Goal: Task Accomplishment & Management: Use online tool/utility

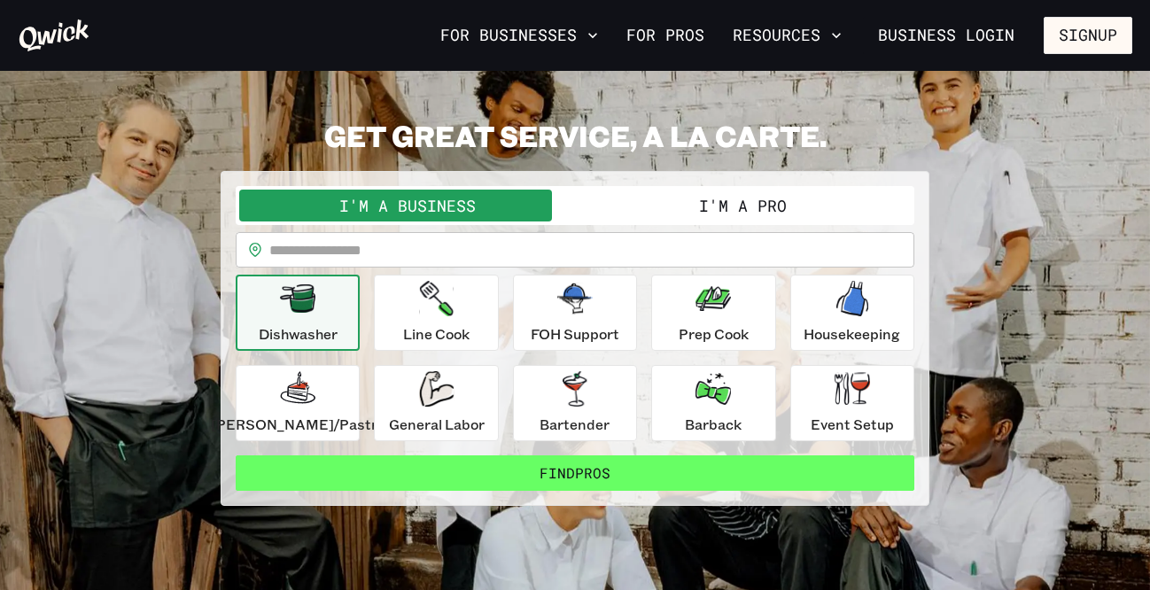
scroll to position [43, 0]
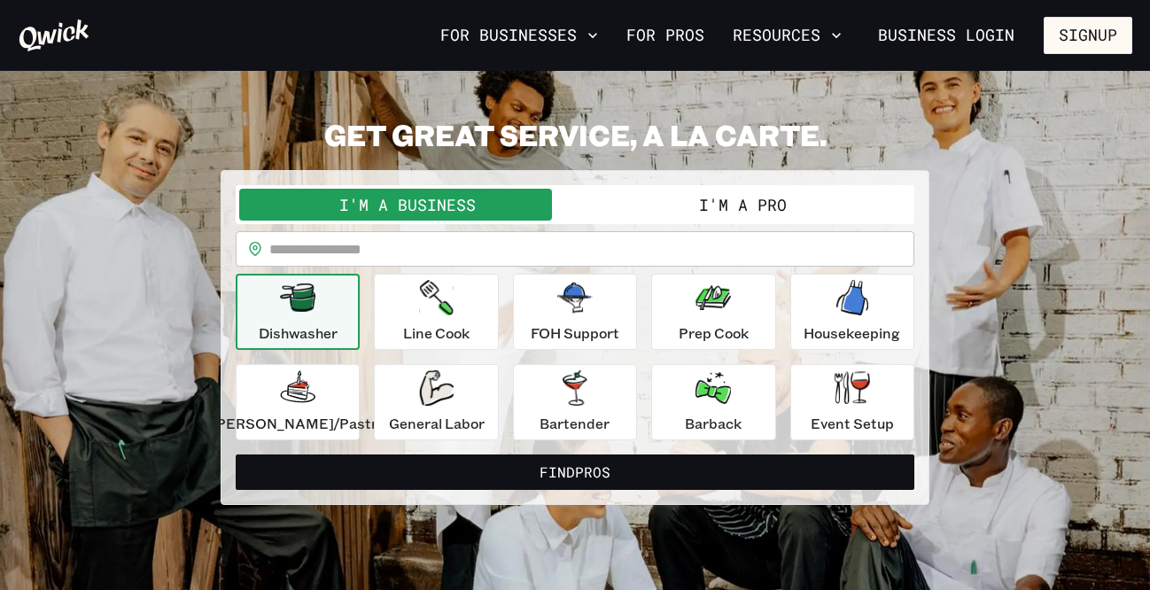
click at [721, 198] on button "I'm a Pro" at bounding box center [743, 205] width 336 height 32
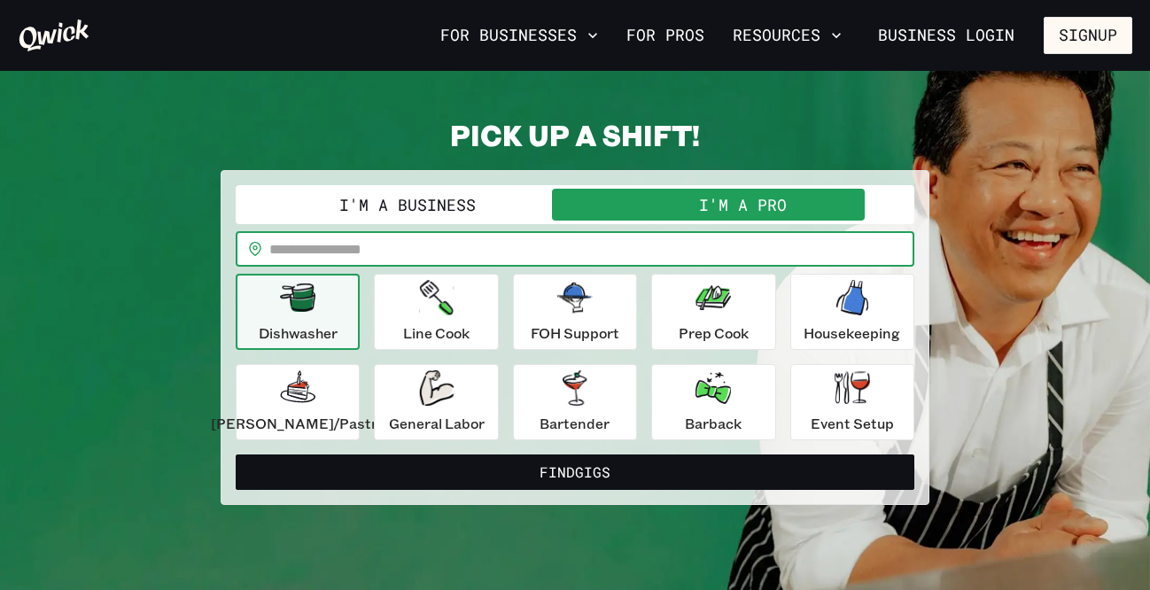
click at [341, 243] on input "text" at bounding box center [591, 248] width 645 height 35
type input "*****"
click at [236, 454] on button "Find Gigs" at bounding box center [575, 471] width 679 height 35
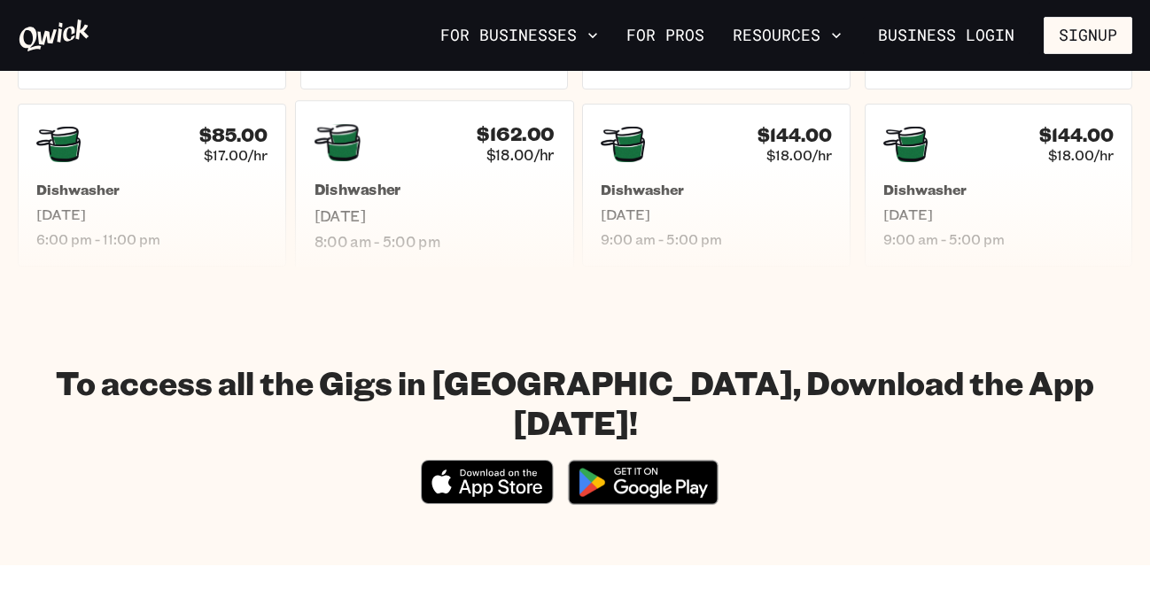
scroll to position [818, 0]
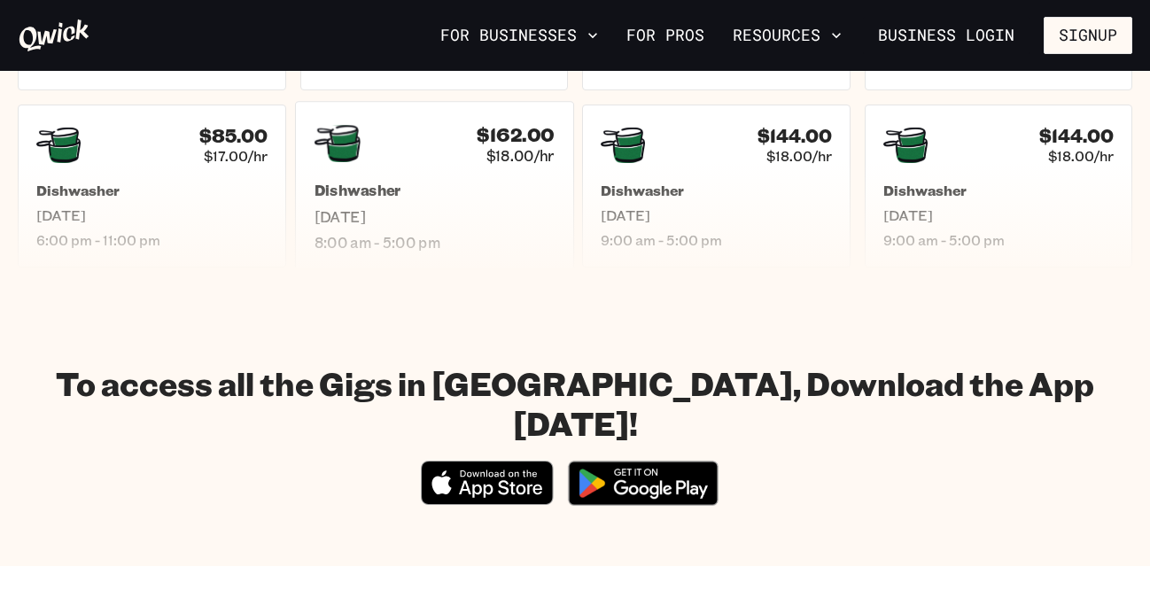
click at [488, 376] on h1 "To access all the Gigs in [GEOGRAPHIC_DATA], Download the App [DATE]!" at bounding box center [575, 403] width 1114 height 80
click at [466, 330] on section "To access all the Gigs in [GEOGRAPHIC_DATA], Download the App [DATE]! Download_…" at bounding box center [575, 439] width 1150 height 254
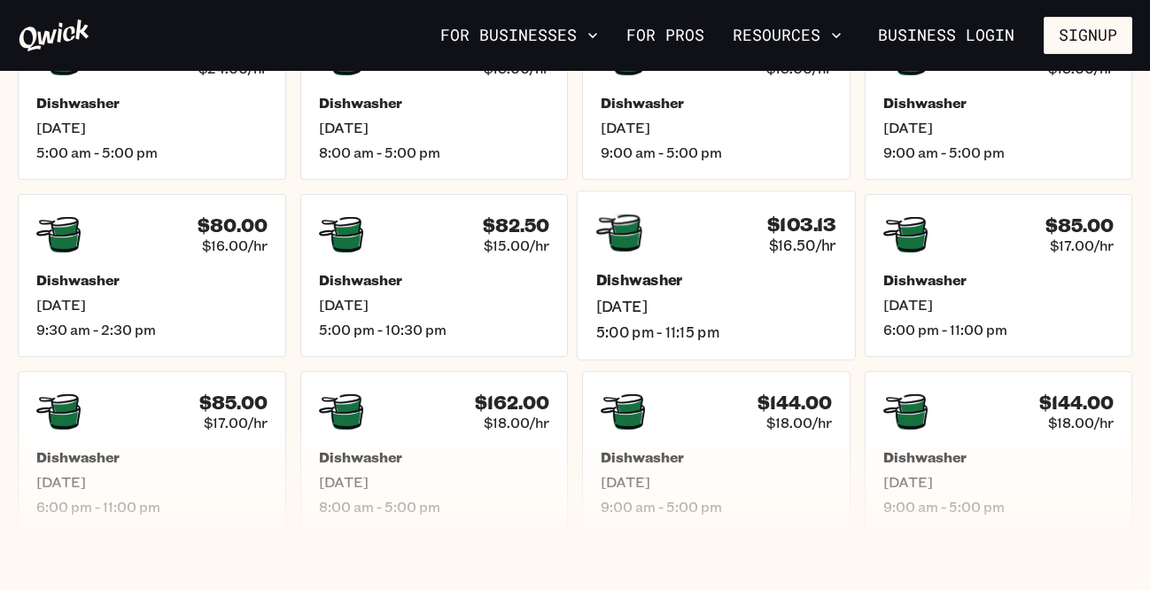
scroll to position [554, 0]
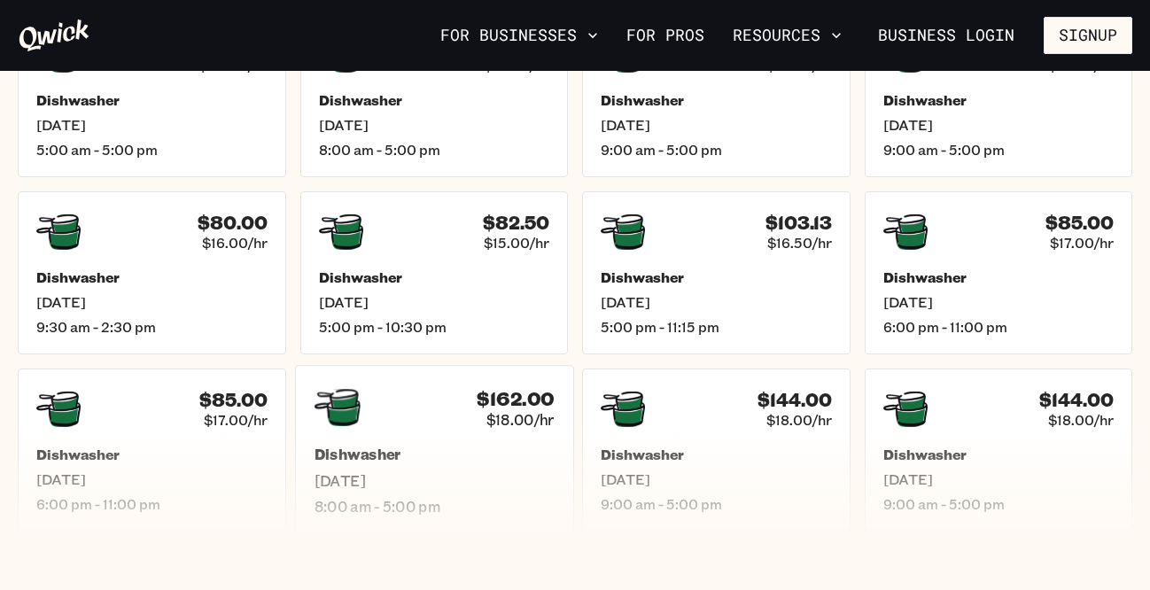
click at [446, 423] on div "$162.00 $18.00/hr" at bounding box center [434, 407] width 240 height 46
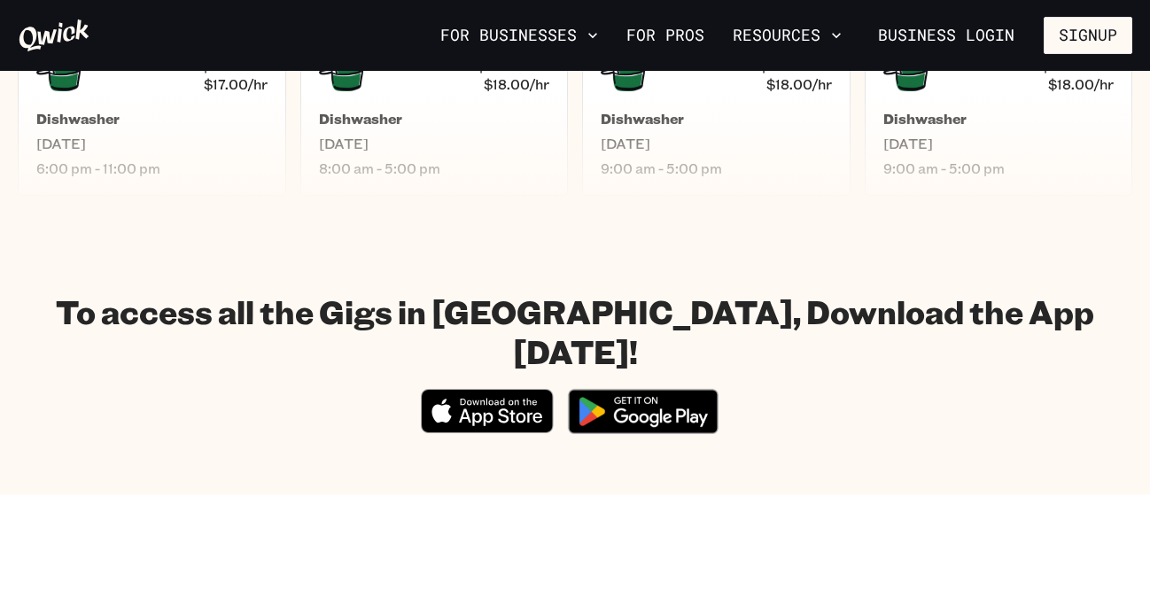
scroll to position [1005, 0]
